Goal: Complete application form

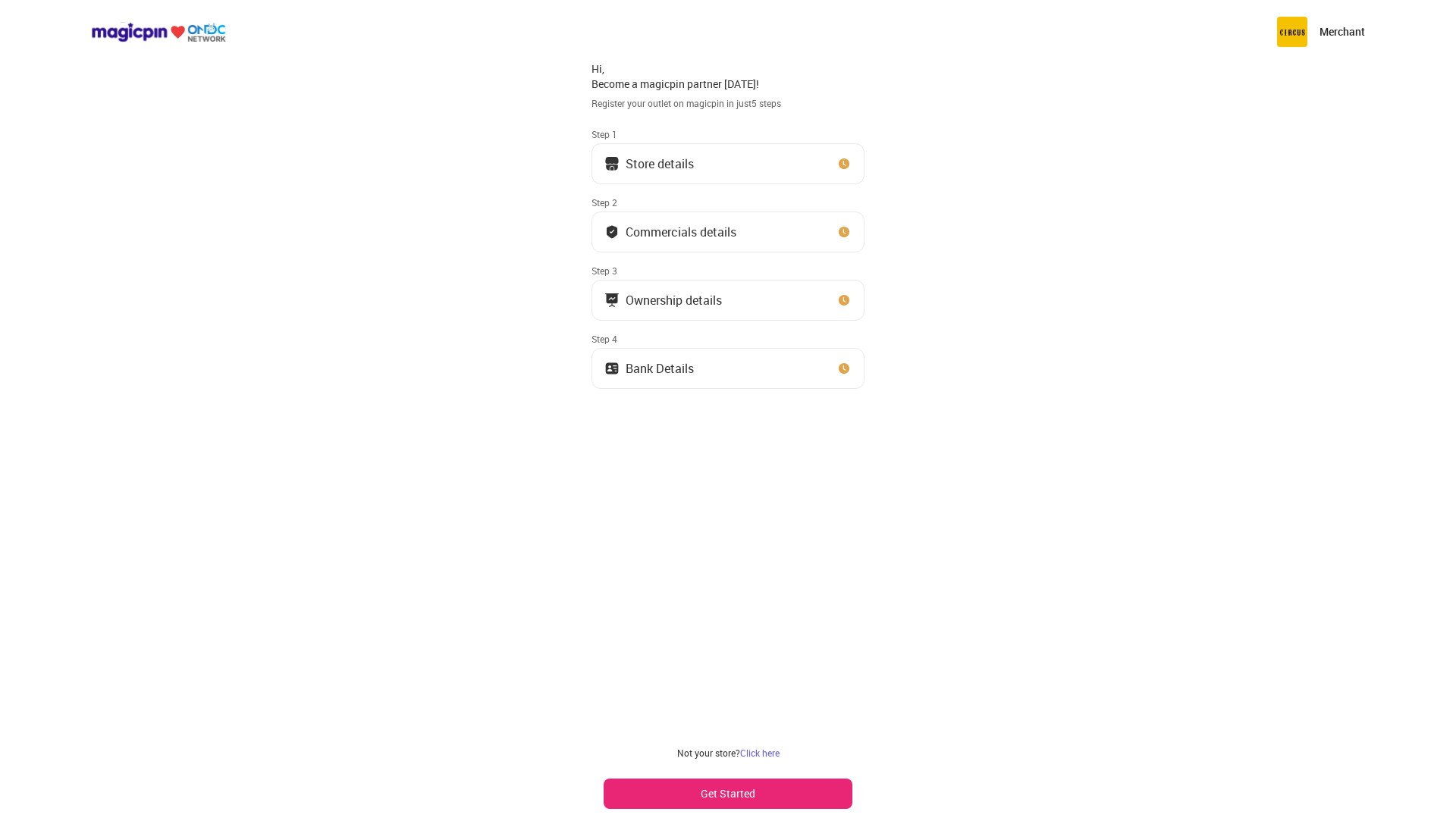
click at [672, 174] on button "Store details" at bounding box center [728, 163] width 273 height 41
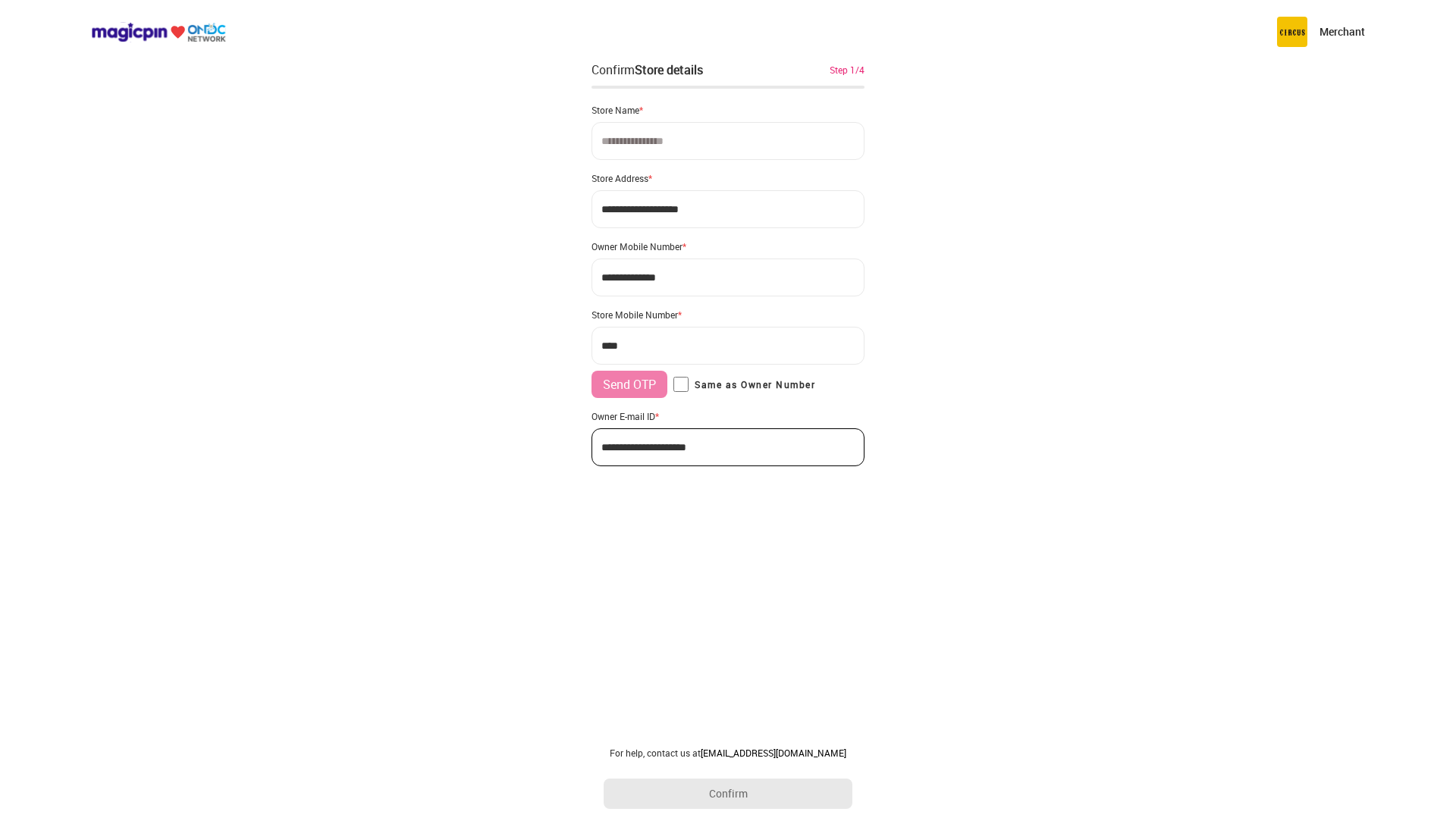
click at [655, 140] on input at bounding box center [728, 141] width 273 height 38
type input "**********"
paste input
type input "**********"
click at [709, 343] on input "***" at bounding box center [728, 346] width 273 height 38
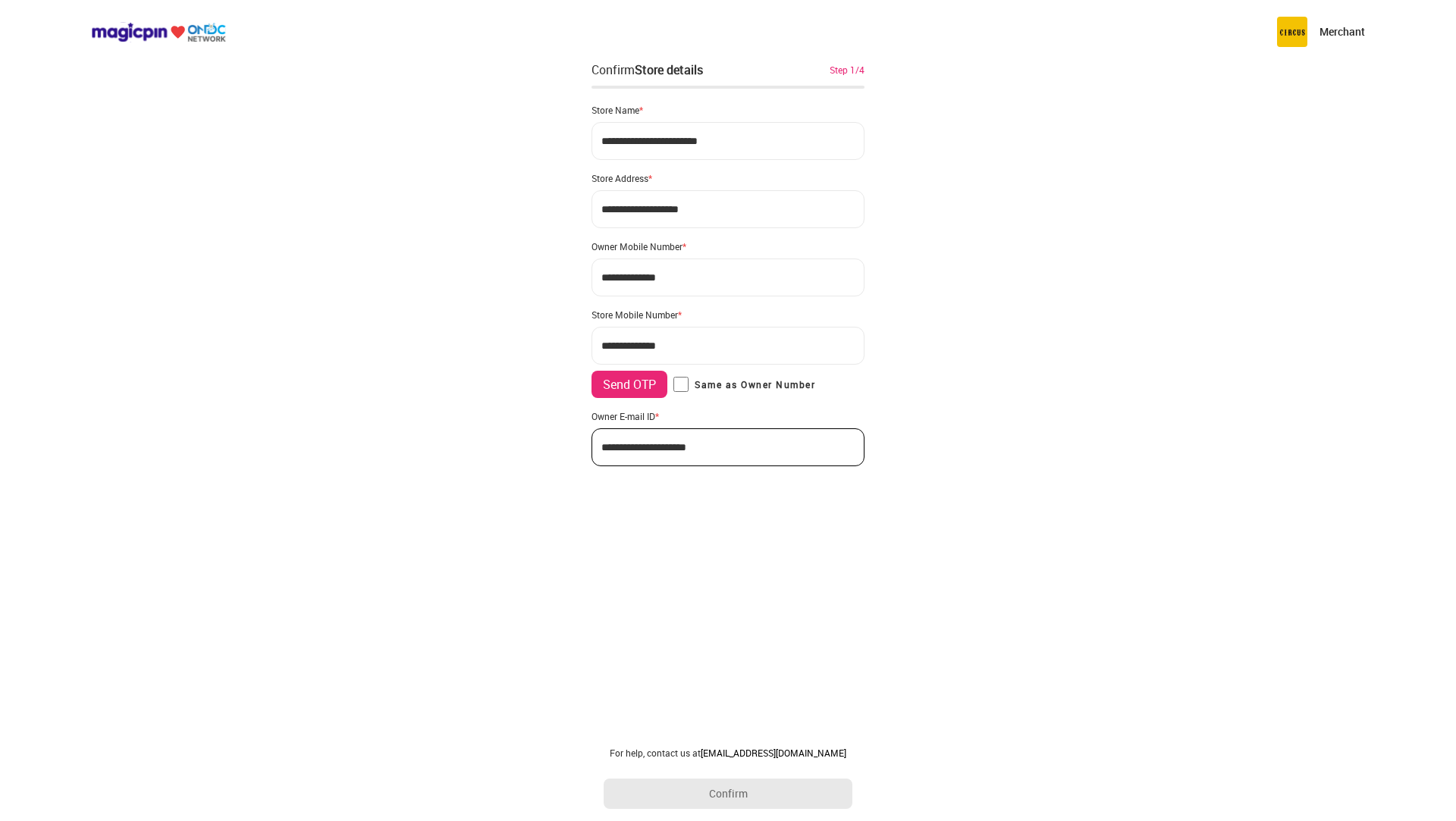
type input "**********"
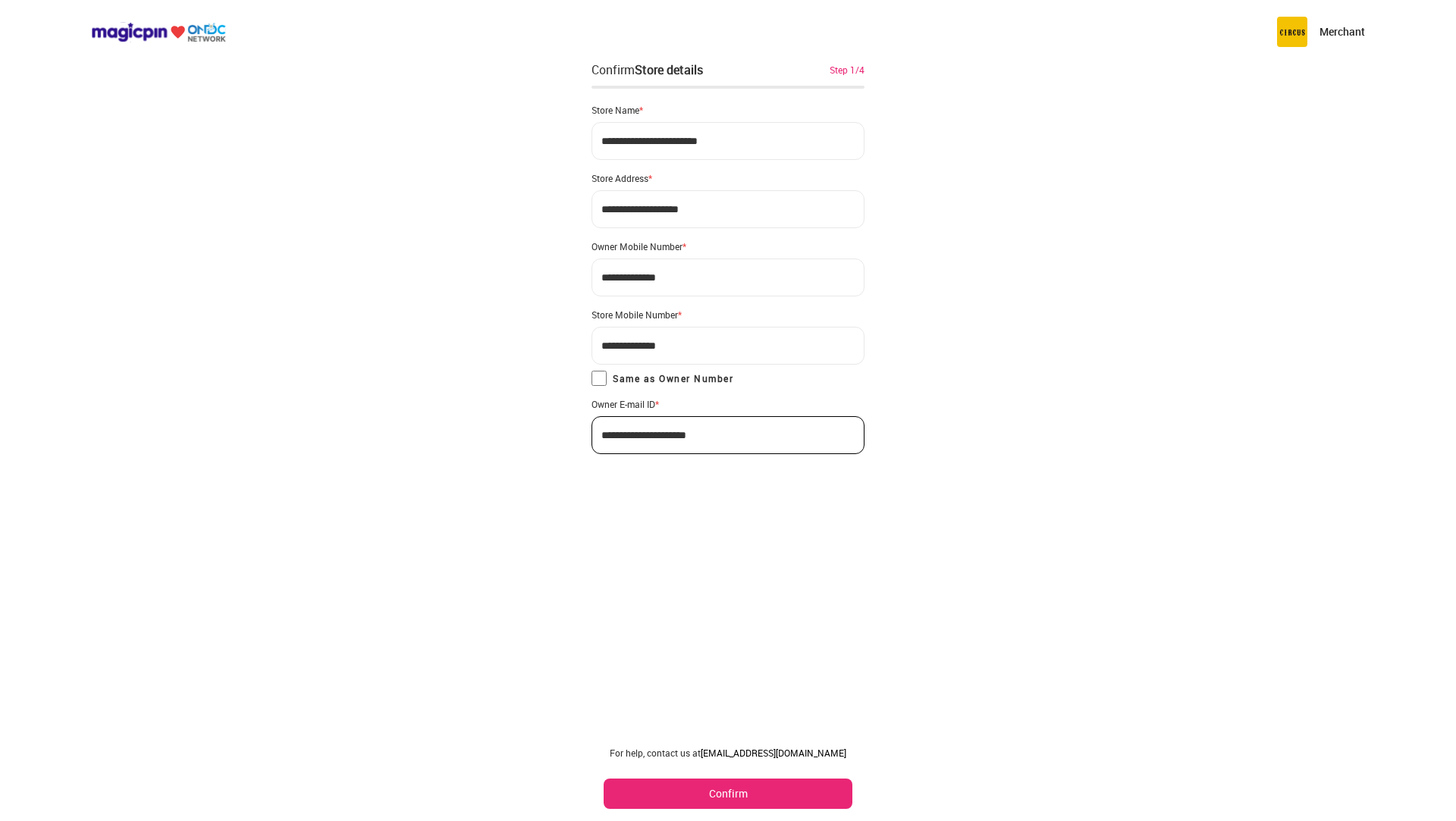
click at [716, 795] on button "Confirm" at bounding box center [728, 794] width 248 height 30
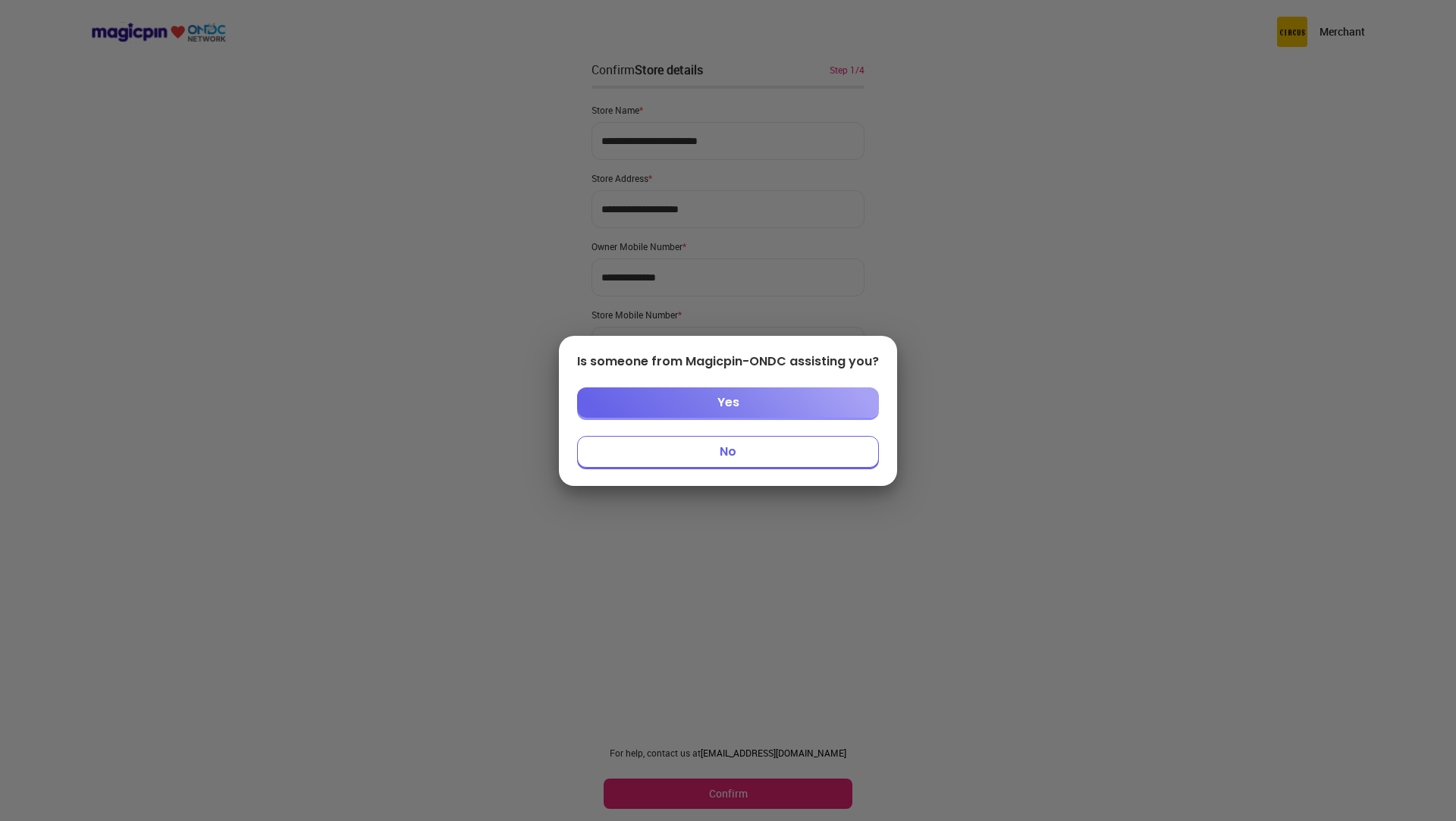
click at [726, 458] on button "No" at bounding box center [728, 453] width 301 height 32
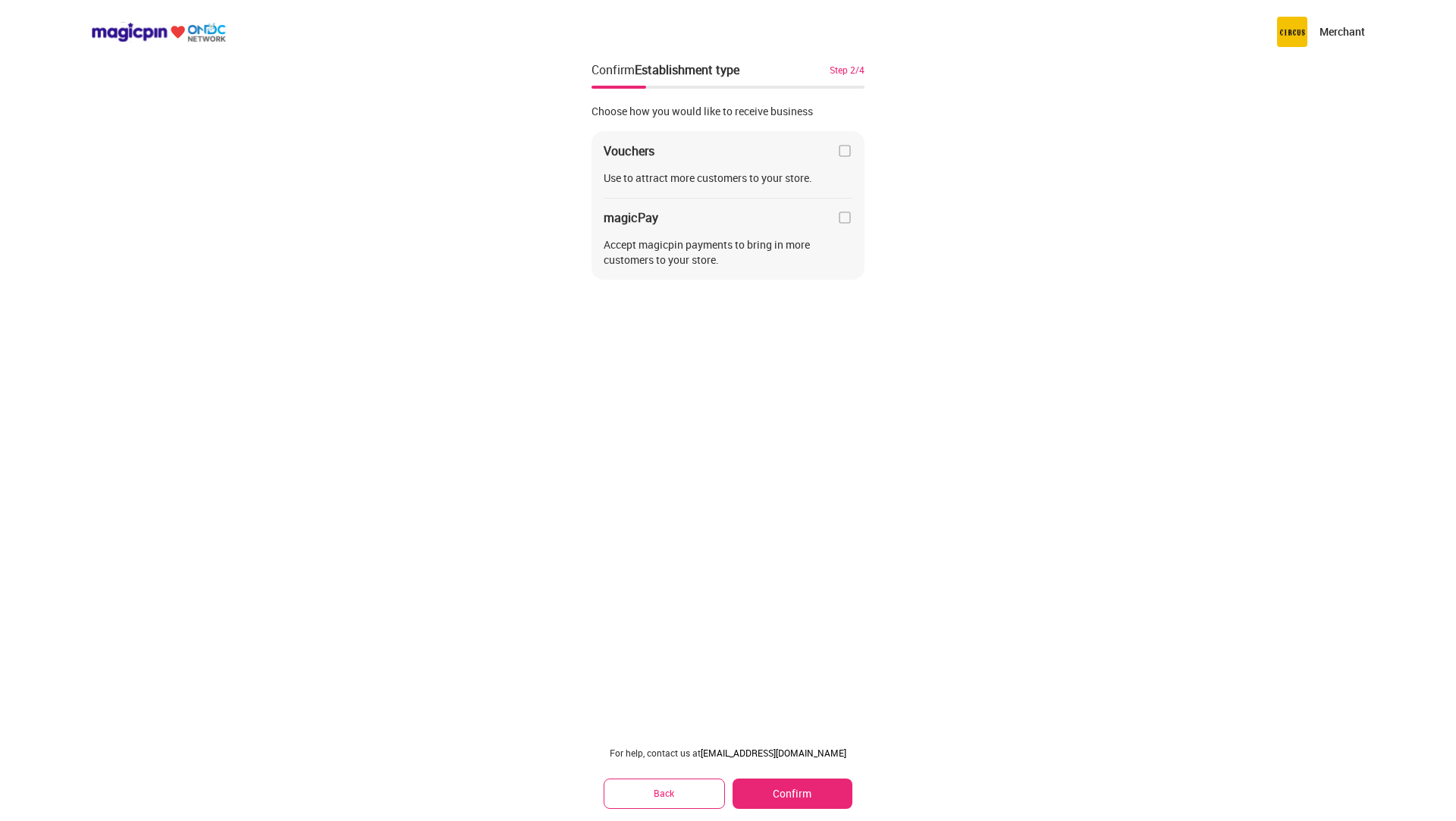
click at [846, 220] on img at bounding box center [845, 217] width 15 height 15
click at [789, 786] on button "Confirm" at bounding box center [792, 794] width 120 height 30
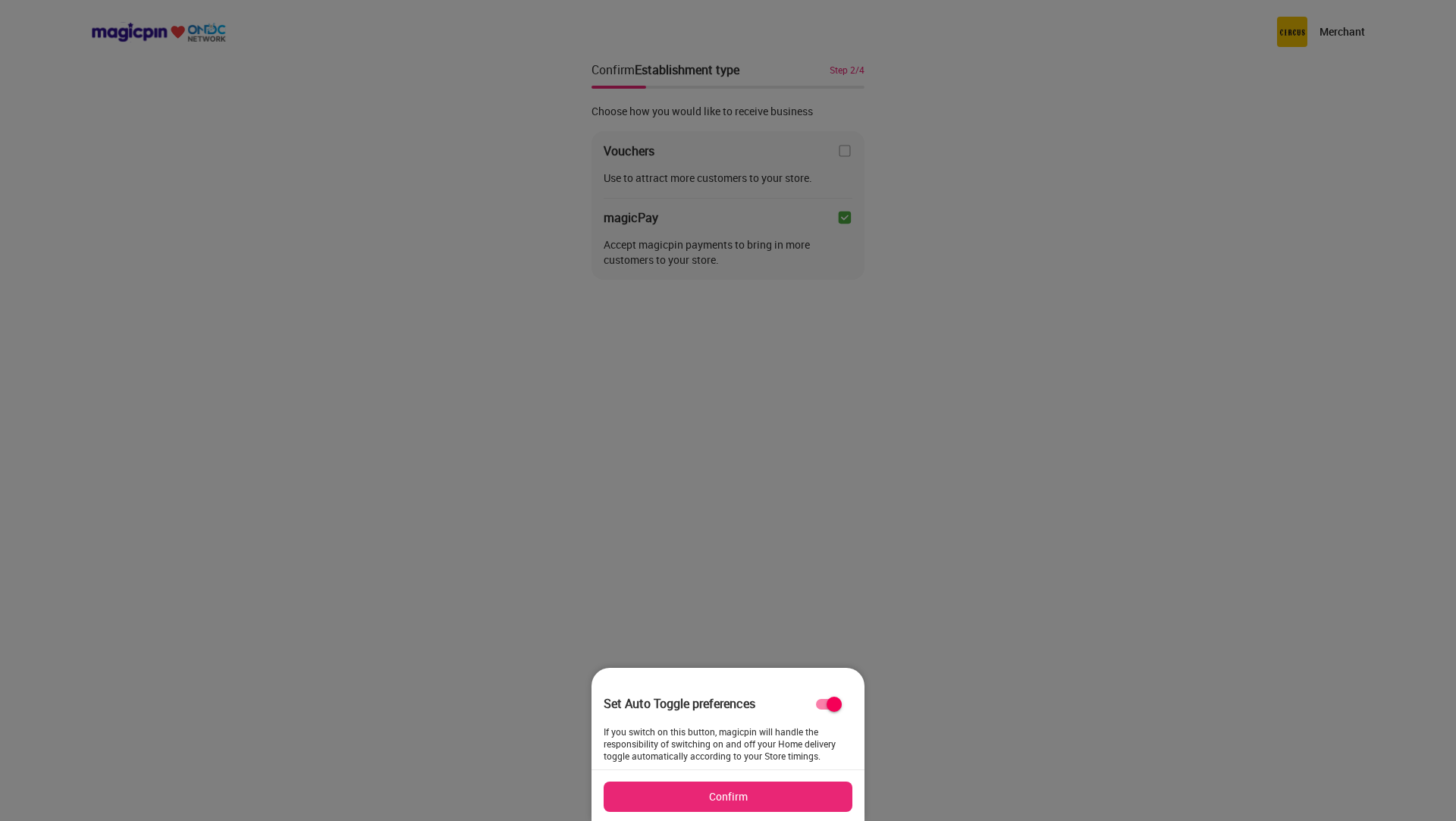
click at [734, 800] on button "Confirm" at bounding box center [728, 797] width 248 height 30
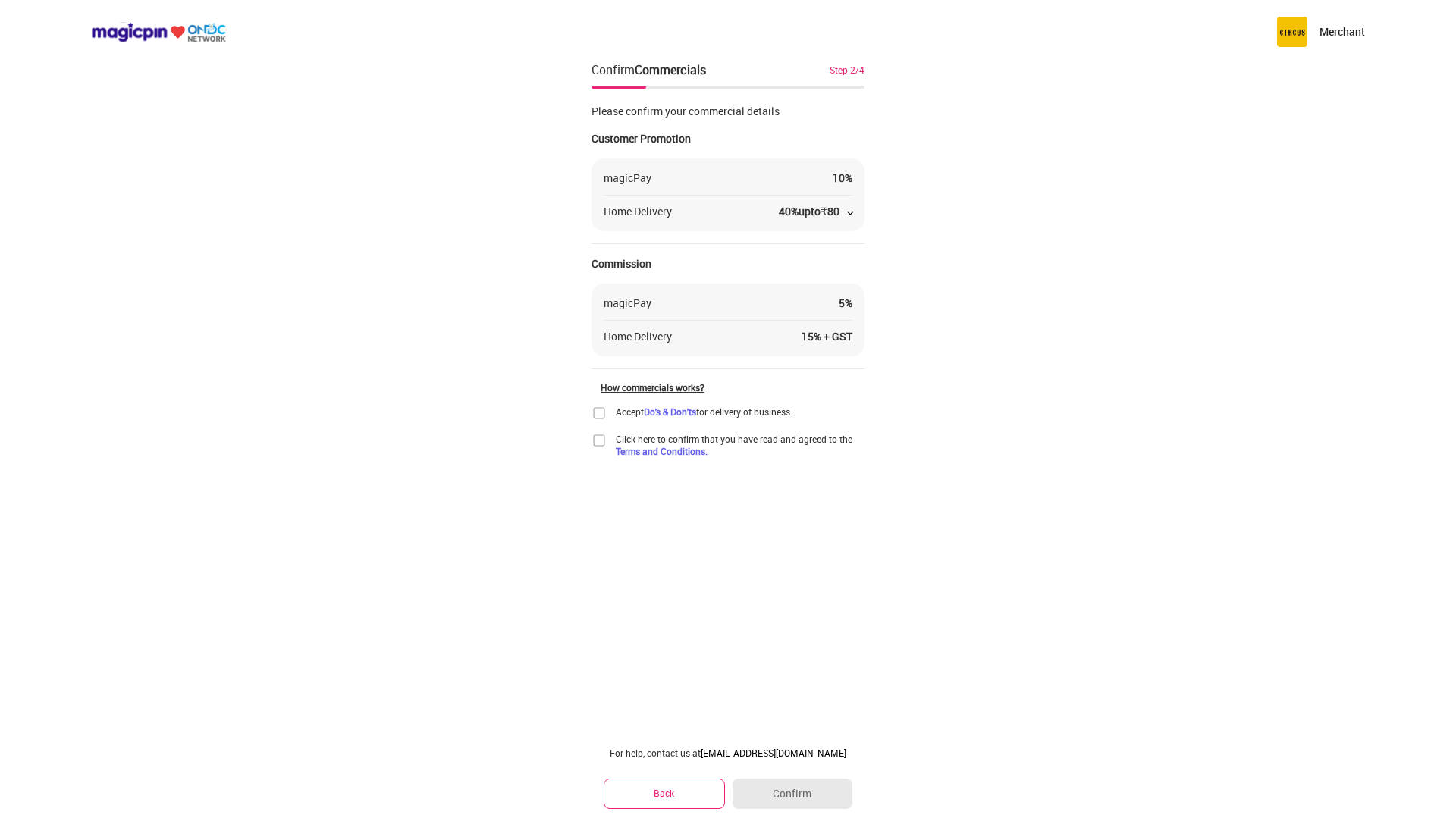
click at [848, 212] on img at bounding box center [850, 213] width 6 height 4
click at [776, 251] on p "30% upto 75" at bounding box center [797, 249] width 72 height 13
click at [599, 416] on img at bounding box center [599, 413] width 15 height 15
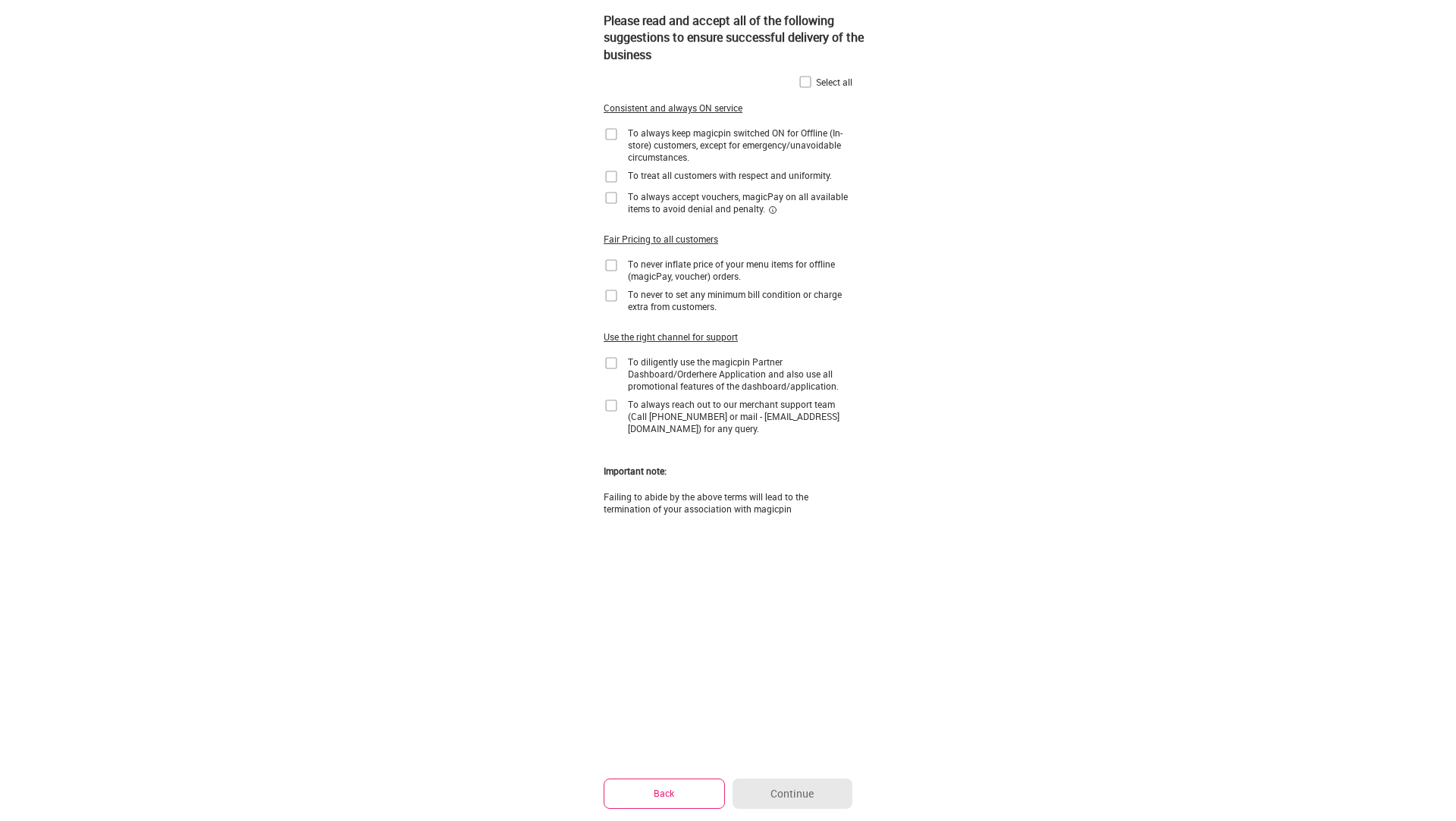
click at [609, 136] on img at bounding box center [611, 134] width 15 height 15
click at [612, 179] on img at bounding box center [611, 177] width 15 height 15
click at [608, 198] on img at bounding box center [611, 197] width 15 height 15
click at [608, 264] on img at bounding box center [611, 265] width 15 height 15
click at [609, 296] on img at bounding box center [611, 296] width 15 height 15
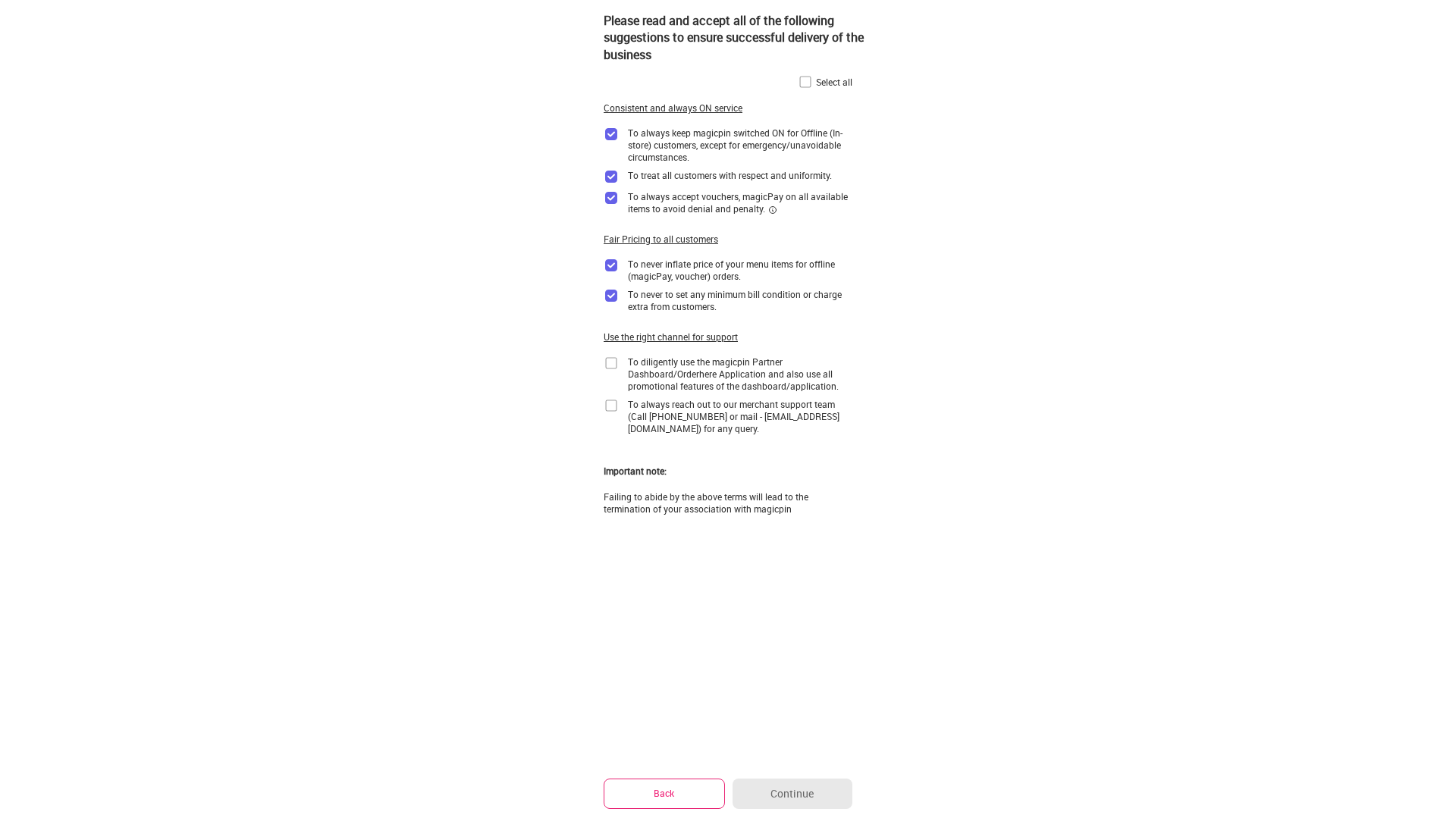
click at [615, 368] on img at bounding box center [611, 363] width 15 height 15
click at [613, 403] on img at bounding box center [611, 405] width 15 height 15
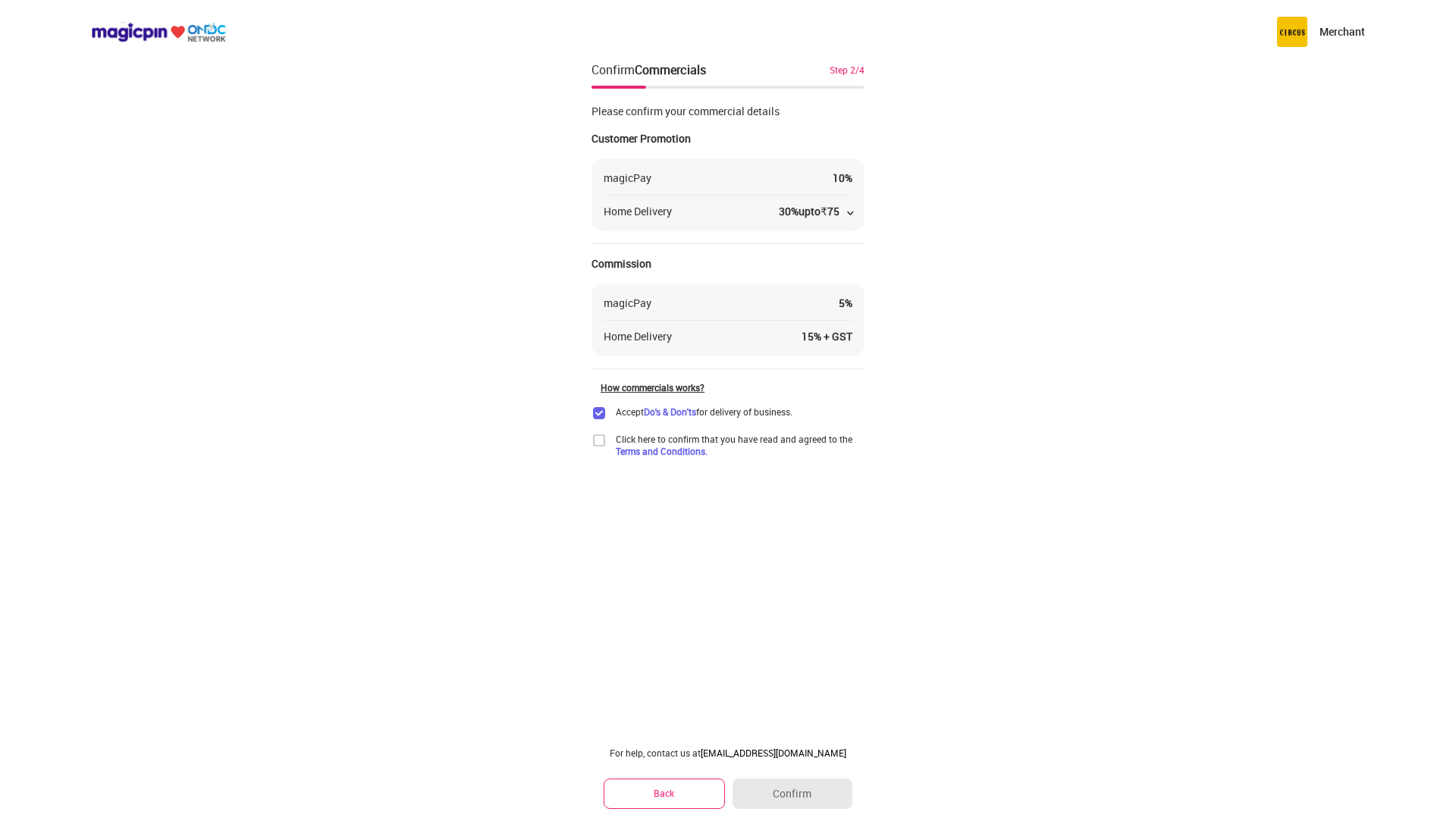
click at [597, 440] on img at bounding box center [599, 440] width 15 height 15
click at [820, 790] on button "Confirm" at bounding box center [792, 794] width 120 height 30
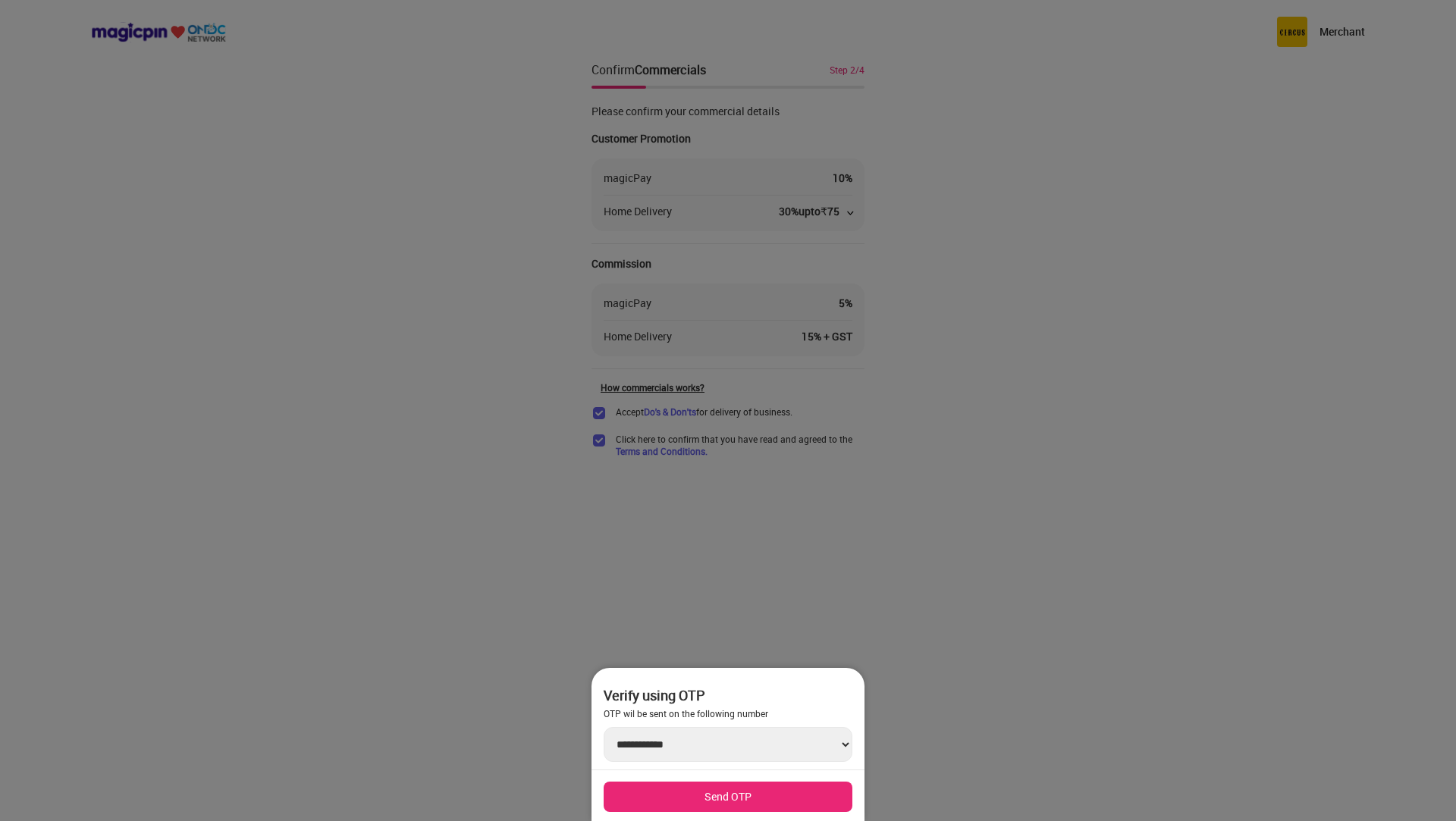
click at [770, 786] on button "Send OTP" at bounding box center [728, 797] width 248 height 30
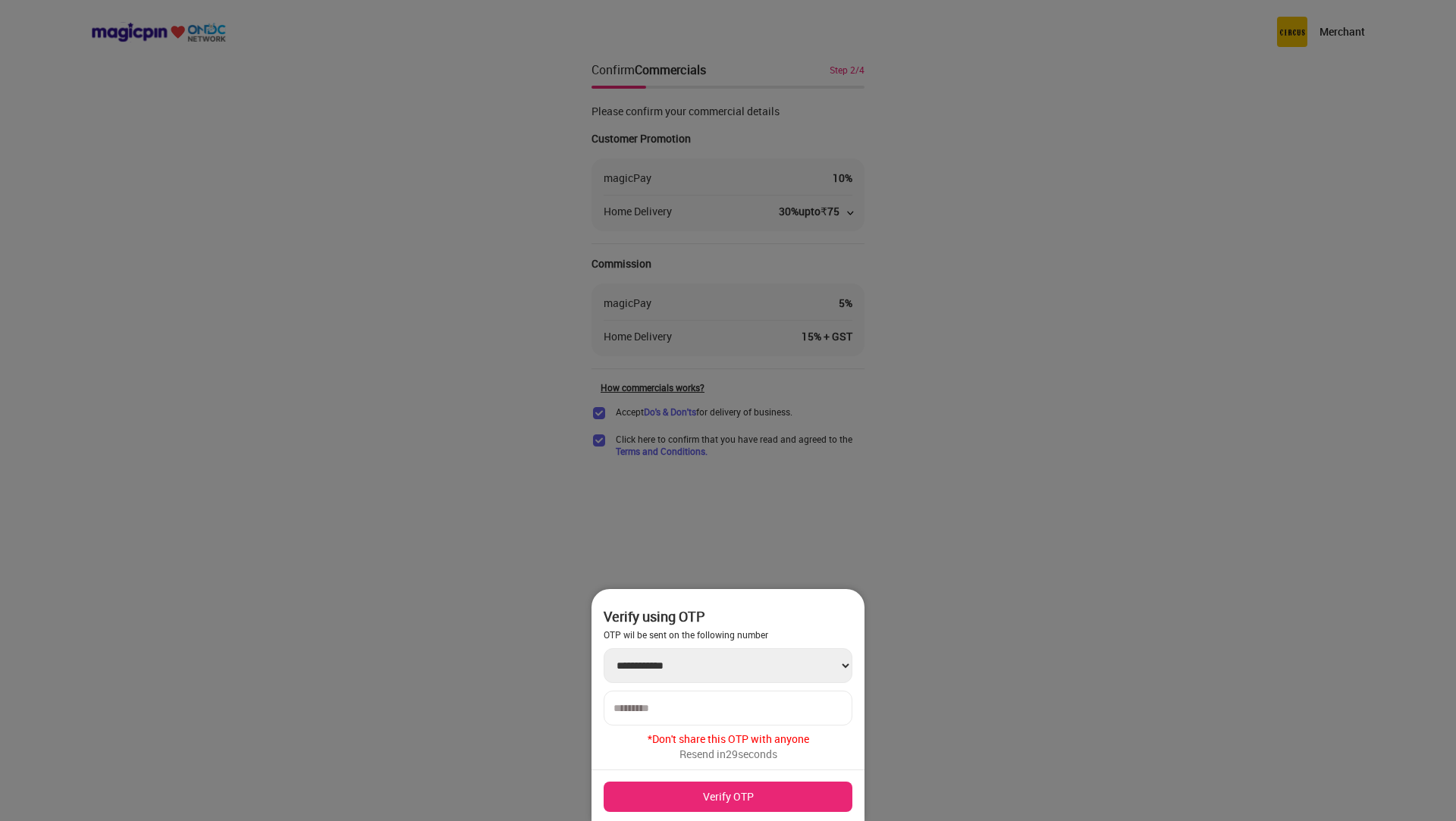
click at [732, 712] on input "number" at bounding box center [728, 708] width 229 height 12
type input "******"
click at [736, 797] on button "Verify OTP" at bounding box center [728, 797] width 248 height 30
click at [712, 797] on button "Verify OTP" at bounding box center [728, 797] width 248 height 30
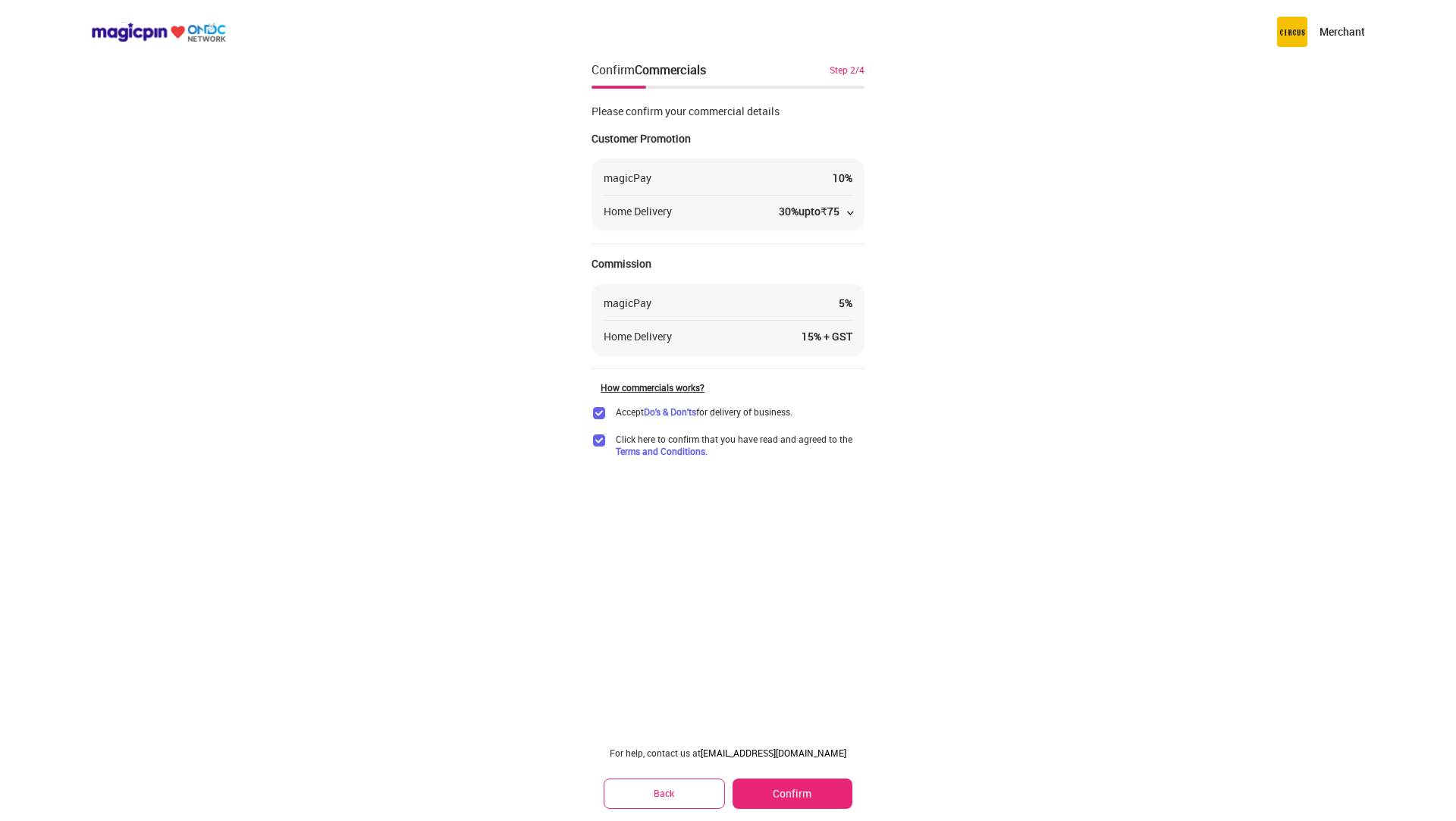
click at [776, 788] on button "Confirm" at bounding box center [792, 794] width 120 height 30
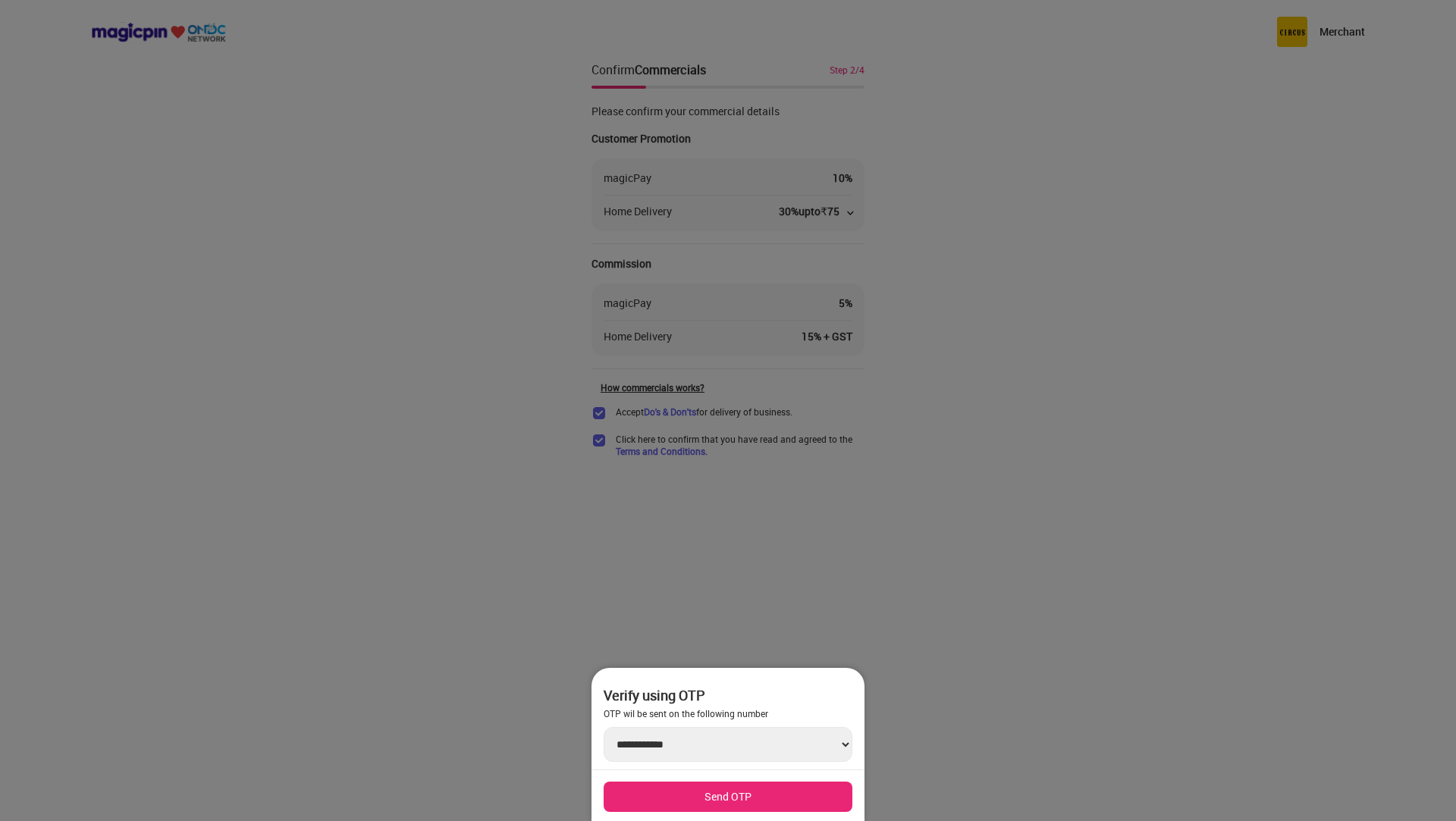
click at [809, 795] on button "Send OTP" at bounding box center [728, 797] width 248 height 30
